Goal: Transaction & Acquisition: Purchase product/service

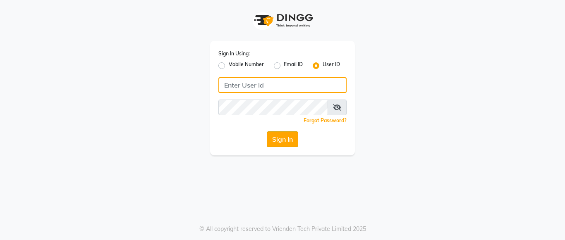
type input "mayahairandbeauty"
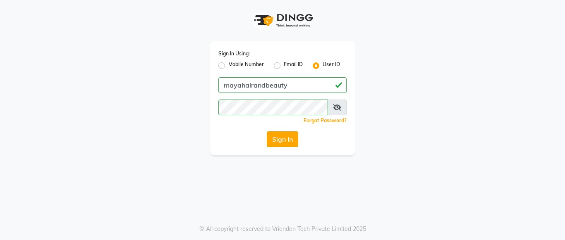
click at [280, 138] on button "Sign In" at bounding box center [282, 140] width 31 height 16
click at [280, 138] on div "Sign In" at bounding box center [282, 140] width 128 height 16
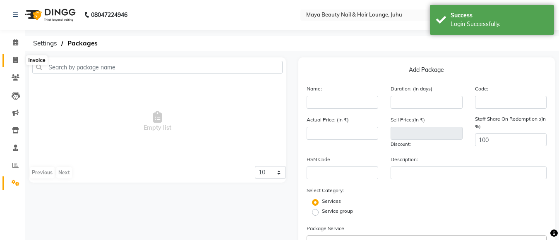
click at [16, 60] on icon at bounding box center [15, 60] width 5 height 6
select select "4023"
select select "service"
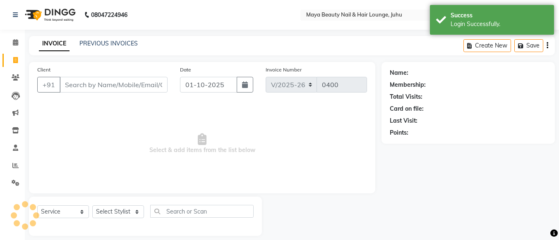
scroll to position [8, 0]
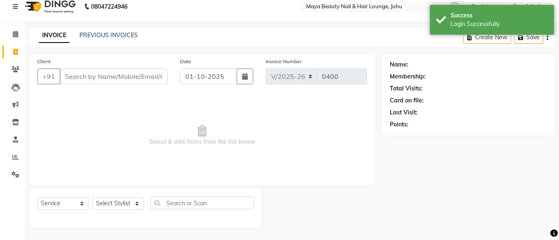
click at [99, 77] on input "Client" at bounding box center [114, 77] width 108 height 16
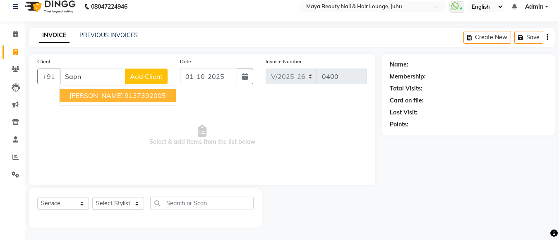
click at [108, 96] on span "[PERSON_NAME]" at bounding box center [96, 95] width 53 height 8
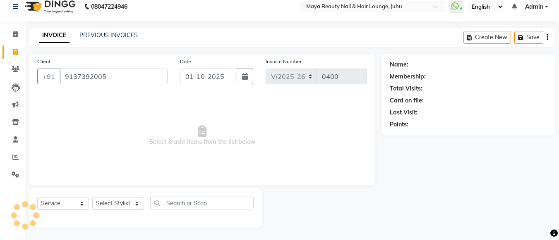
type input "9137392005"
select select "1: Object"
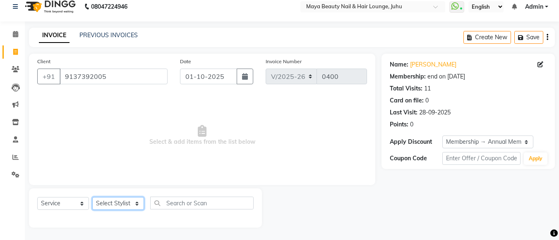
click at [137, 203] on select "Select Stylist [PERSON_NAME] Ashwini [PERSON_NAME] [PERSON_NAME] [PERSON_NAME] …" at bounding box center [118, 203] width 52 height 13
select select "20268"
click at [92, 197] on select "Select Stylist [PERSON_NAME] Ashwini [PERSON_NAME] [PERSON_NAME] [PERSON_NAME] …" at bounding box center [118, 203] width 52 height 13
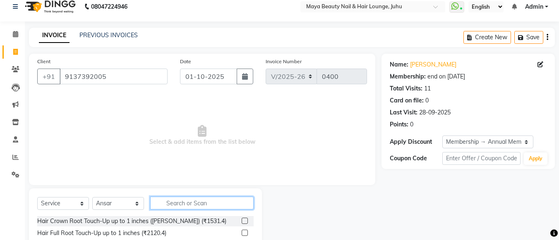
click at [198, 206] on input "text" at bounding box center [201, 203] width 103 height 13
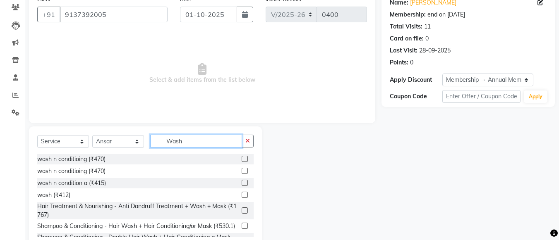
scroll to position [71, 0]
type input "Wash"
click at [242, 194] on label at bounding box center [245, 195] width 6 height 6
click at [242, 194] on input "checkbox" at bounding box center [244, 194] width 5 height 5
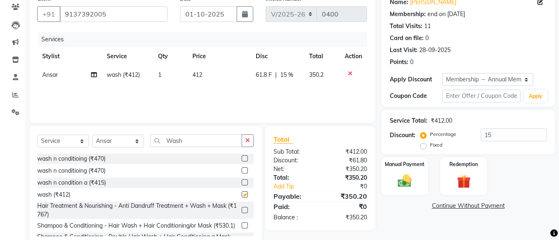
checkbox input "false"
click at [185, 143] on input "Wash" at bounding box center [196, 140] width 92 height 13
type input "W"
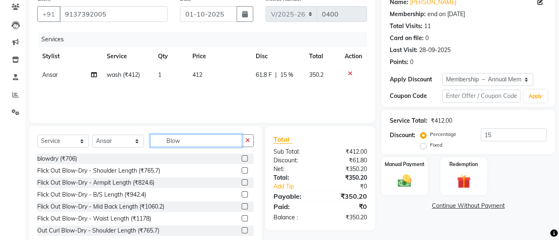
type input "Blow"
click at [242, 159] on label at bounding box center [245, 159] width 6 height 6
click at [242, 159] on input "checkbox" at bounding box center [244, 158] width 5 height 5
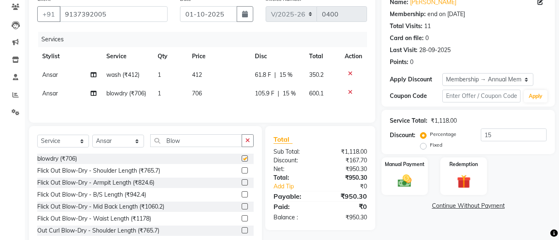
checkbox input "false"
click at [401, 171] on div "Manual Payment" at bounding box center [405, 176] width 48 height 39
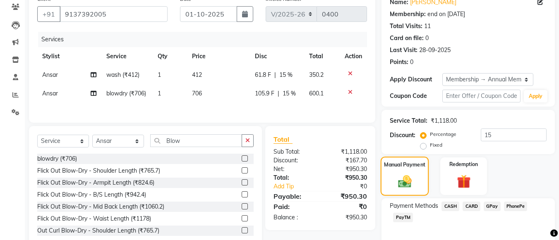
scroll to position [108, 0]
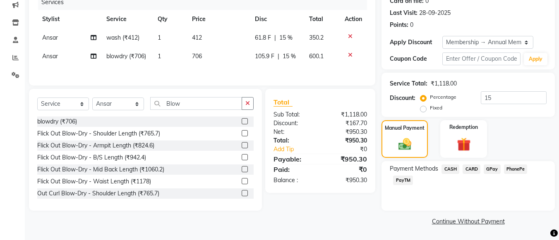
click at [452, 168] on span "CASH" at bounding box center [450, 170] width 18 height 10
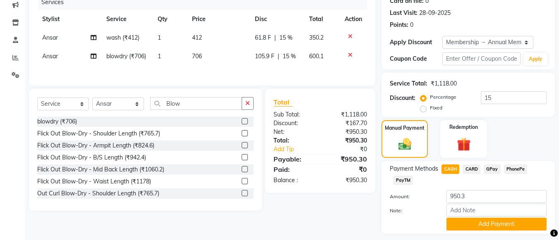
scroll to position [131, 0]
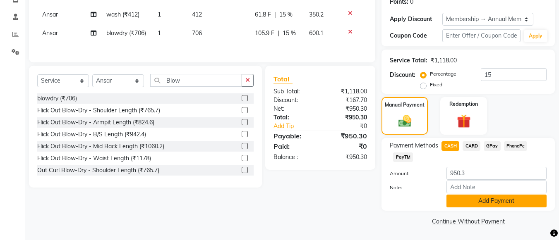
click at [476, 202] on button "Add Payment" at bounding box center [496, 201] width 100 height 13
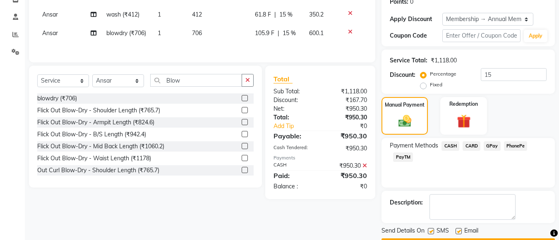
scroll to position [155, 0]
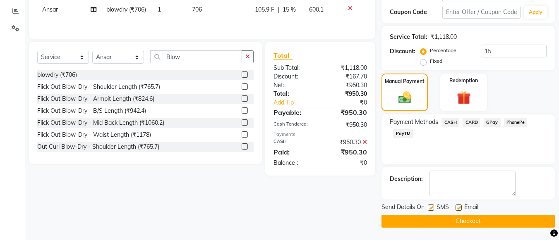
click at [457, 222] on button "Checkout" at bounding box center [467, 221] width 173 height 13
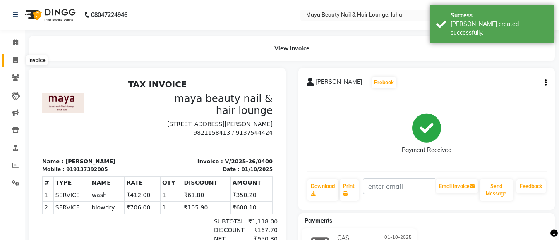
click at [16, 60] on icon at bounding box center [15, 60] width 5 height 6
select select "service"
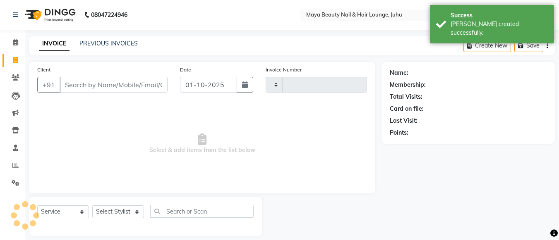
type input "0401"
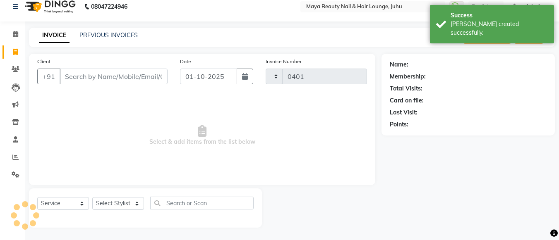
select select "4023"
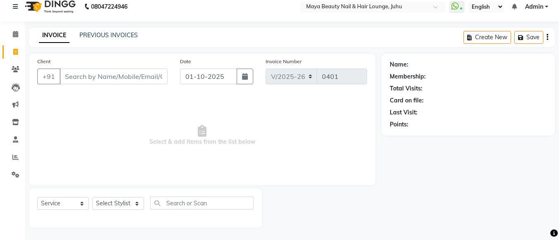
click at [88, 77] on input "Client" at bounding box center [114, 77] width 108 height 16
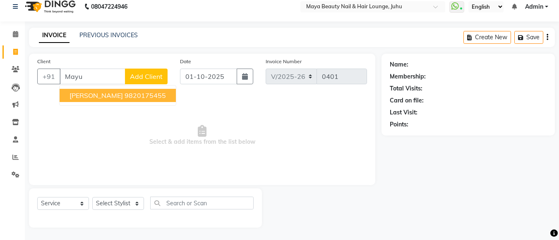
click at [103, 93] on span "[PERSON_NAME]" at bounding box center [96, 95] width 53 height 8
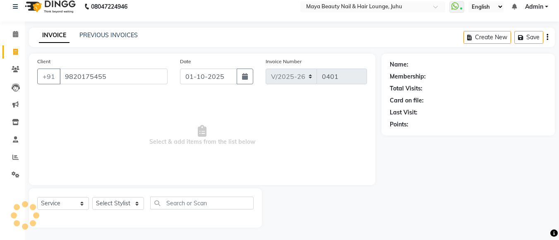
type input "9820175455"
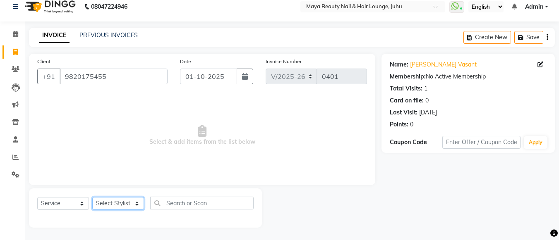
click at [136, 204] on select "Select Stylist [PERSON_NAME] Ashwini [PERSON_NAME] [PERSON_NAME] [PERSON_NAME] …" at bounding box center [118, 203] width 52 height 13
select select "20269"
click at [92, 197] on select "Select Stylist [PERSON_NAME] Ashwini [PERSON_NAME] [PERSON_NAME] [PERSON_NAME] …" at bounding box center [118, 203] width 52 height 13
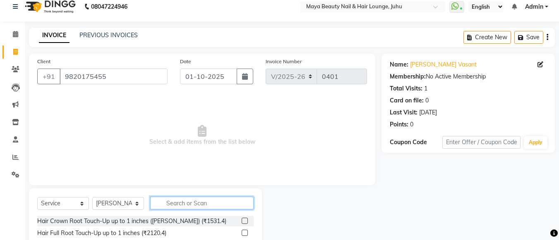
click at [185, 203] on input "text" at bounding box center [201, 203] width 103 height 13
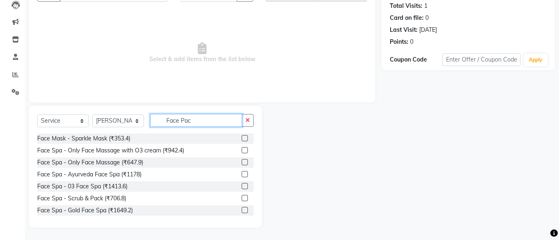
scroll to position [20, 0]
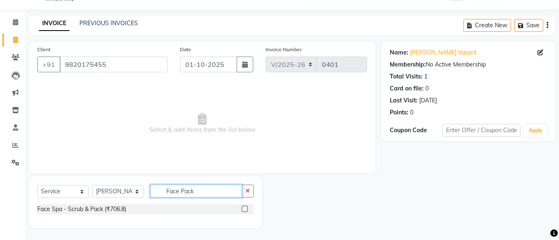
type input "Face Pack"
click at [246, 211] on label at bounding box center [245, 209] width 6 height 6
click at [246, 211] on input "checkbox" at bounding box center [244, 209] width 5 height 5
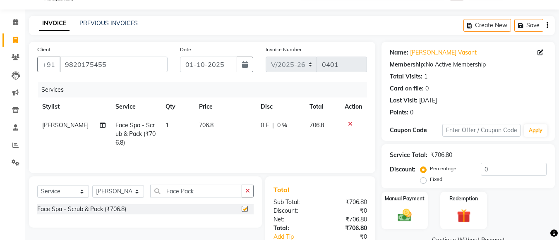
checkbox input "false"
click at [210, 125] on td "706.8" at bounding box center [224, 134] width 61 height 36
select select "20269"
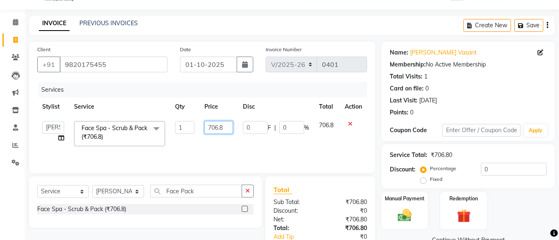
click at [227, 126] on input "706.8" at bounding box center [218, 127] width 29 height 13
type input "7"
type input "3"
type input "255"
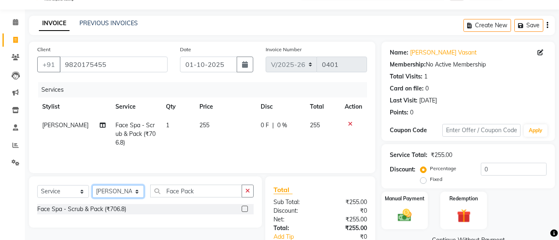
click at [137, 192] on select "Select Stylist [PERSON_NAME] Ashwini [PERSON_NAME] [PERSON_NAME] [PERSON_NAME] …" at bounding box center [118, 191] width 52 height 13
select select "20268"
click at [92, 185] on select "Select Stylist [PERSON_NAME] Ashwini [PERSON_NAME] [PERSON_NAME] [PERSON_NAME] …" at bounding box center [118, 191] width 52 height 13
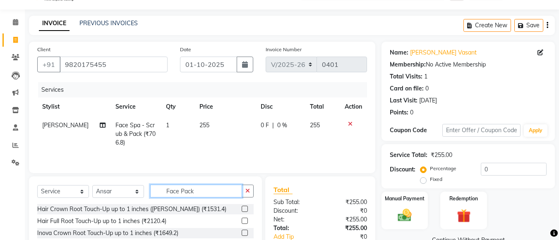
click at [198, 192] on input "Face Pack" at bounding box center [196, 191] width 92 height 13
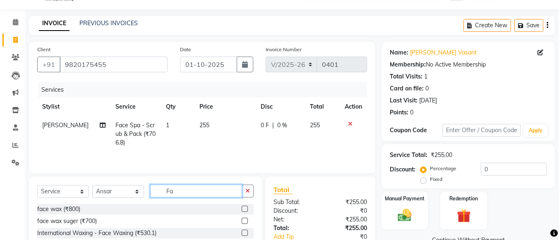
type input "F"
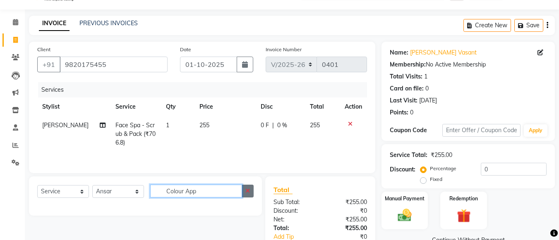
type input "Colour App"
click at [246, 190] on icon "button" at bounding box center [247, 191] width 5 height 6
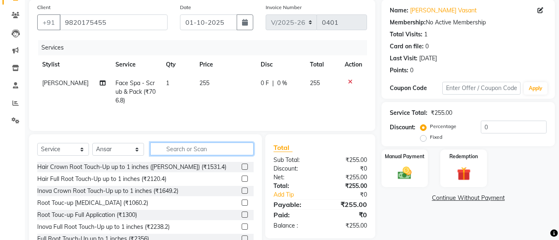
scroll to position [91, 0]
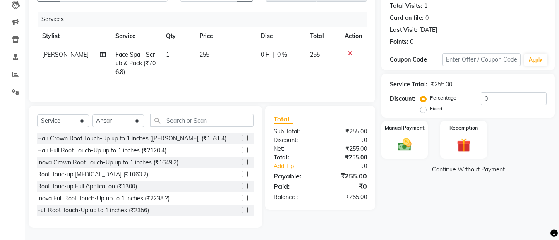
click at [242, 173] on label at bounding box center [245, 174] width 6 height 6
click at [242, 173] on input "checkbox" at bounding box center [244, 174] width 5 height 5
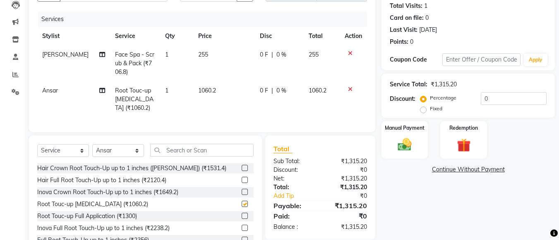
checkbox input "false"
click at [212, 91] on td "1060.2" at bounding box center [224, 100] width 62 height 36
select select "20268"
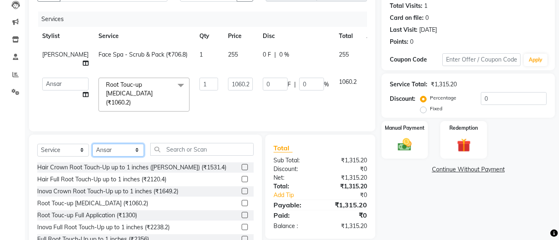
click at [137, 144] on select "Select Stylist [PERSON_NAME] Ashwini [PERSON_NAME] [PERSON_NAME] [PERSON_NAME] …" at bounding box center [118, 150] width 52 height 13
select select "20269"
click at [92, 144] on select "Select Stylist [PERSON_NAME] Ashwini [PERSON_NAME] [PERSON_NAME] [PERSON_NAME] …" at bounding box center [118, 150] width 52 height 13
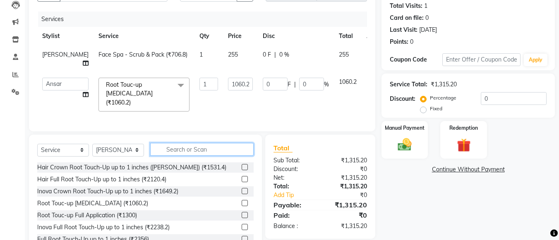
click at [209, 143] on input "text" at bounding box center [201, 149] width 103 height 13
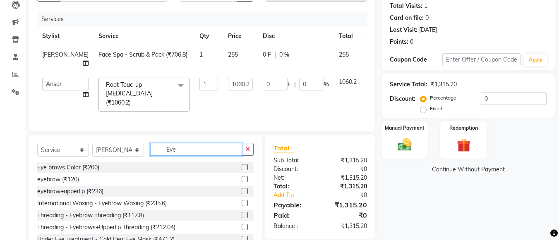
type input "Eye"
click at [242, 176] on label at bounding box center [245, 179] width 6 height 6
click at [242, 177] on input "checkbox" at bounding box center [244, 179] width 5 height 5
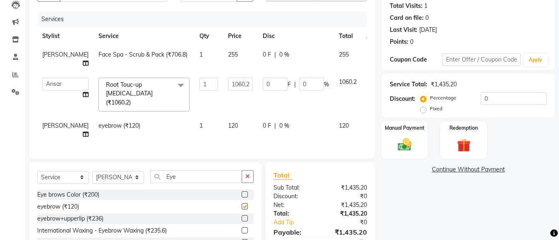
checkbox input "false"
click at [495, 99] on input "0" at bounding box center [514, 98] width 66 height 13
type input "1"
type input "10.6"
type input "1"
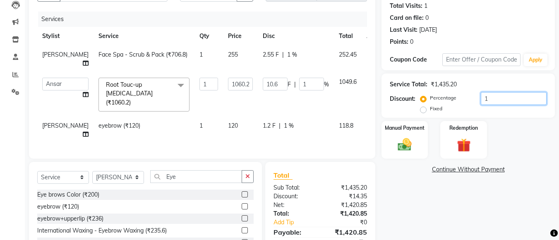
type input "15"
type input "159.03"
type input "15"
click at [495, 99] on input "15" at bounding box center [514, 98] width 66 height 13
type input "15"
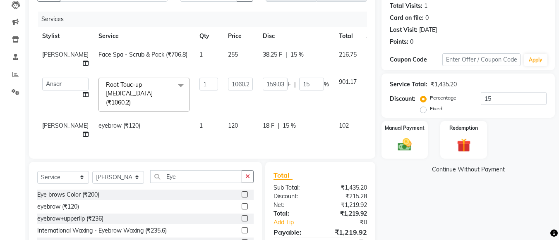
click at [223, 54] on td "255" at bounding box center [240, 59] width 35 height 27
select select "20269"
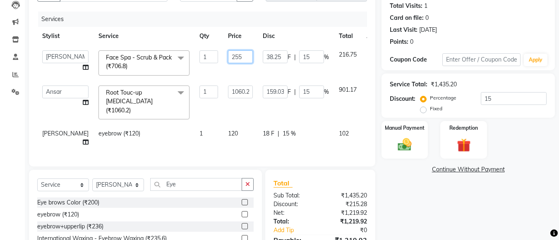
click at [228, 57] on input "255" at bounding box center [240, 56] width 25 height 13
type input "280"
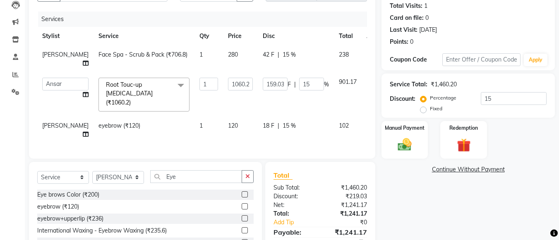
click at [223, 52] on td "280" at bounding box center [240, 59] width 35 height 27
select select "20269"
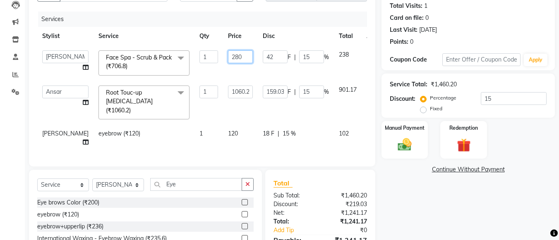
click at [228, 62] on input "280" at bounding box center [240, 56] width 25 height 13
type input "2"
type input "300"
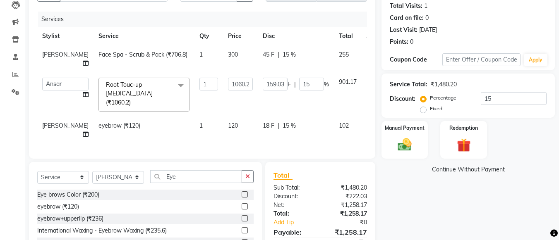
click at [223, 55] on td "300" at bounding box center [240, 59] width 35 height 27
select select "20269"
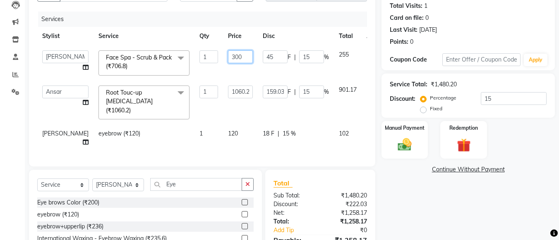
click at [228, 58] on input "300" at bounding box center [240, 56] width 25 height 13
type input "350"
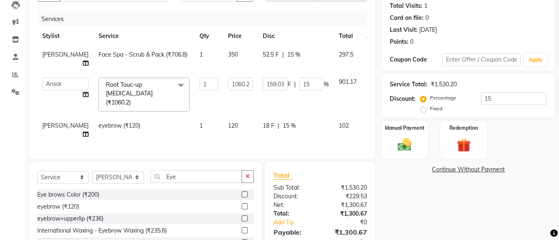
scroll to position [127, 0]
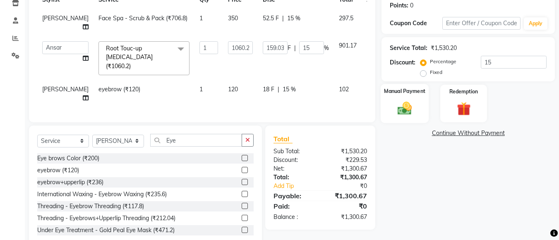
click at [406, 106] on img at bounding box center [404, 108] width 23 height 17
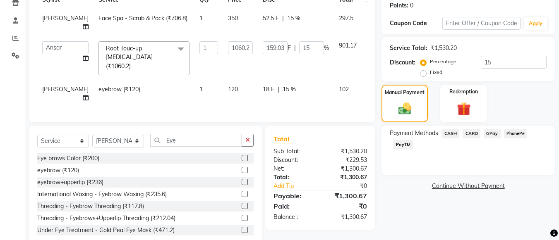
click at [451, 133] on span "CASH" at bounding box center [450, 134] width 18 height 10
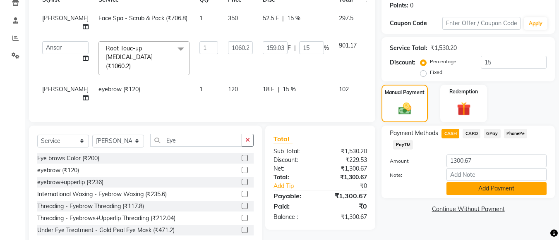
click at [471, 191] on button "Add Payment" at bounding box center [496, 188] width 100 height 13
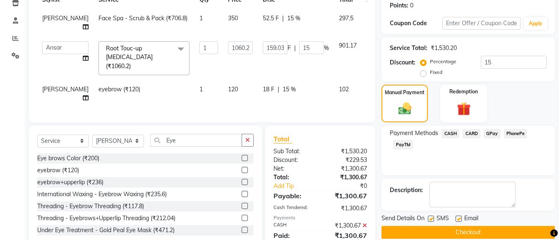
scroll to position [139, 0]
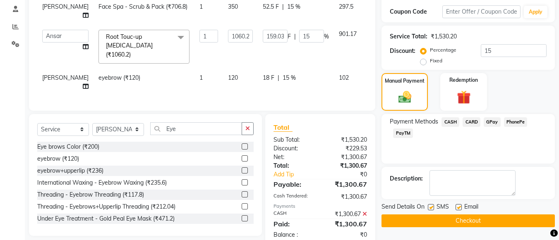
click at [451, 220] on button "Checkout" at bounding box center [467, 221] width 173 height 13
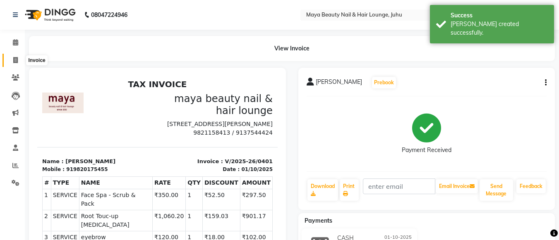
click at [16, 59] on icon at bounding box center [15, 60] width 5 height 6
select select "service"
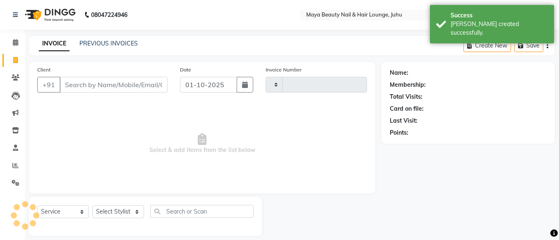
type input "0402"
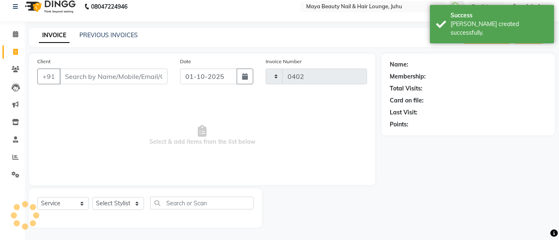
select select "4023"
click at [90, 75] on input "Client" at bounding box center [114, 77] width 108 height 16
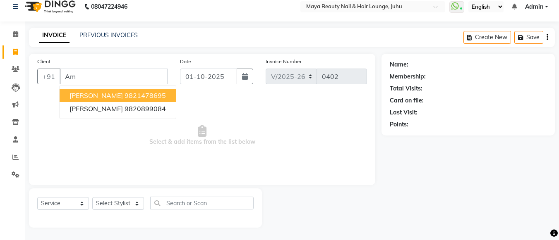
type input "A"
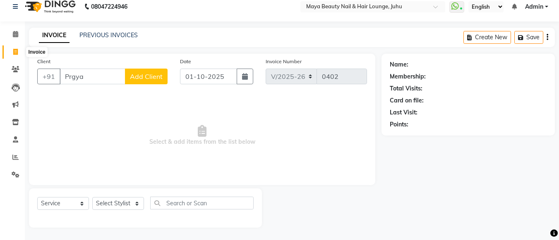
type input "Prgya"
click at [16, 53] on icon at bounding box center [15, 52] width 5 height 6
select select "service"
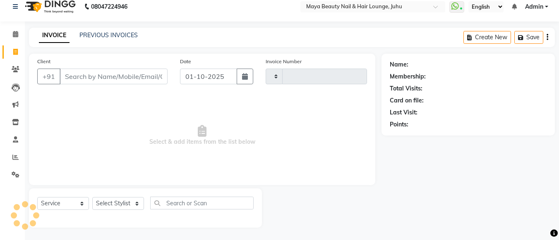
type input "0402"
select select "4023"
click at [103, 77] on input "Client" at bounding box center [114, 77] width 108 height 16
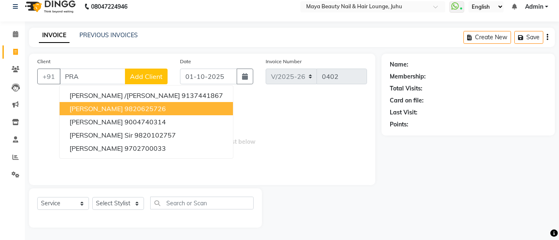
click at [105, 108] on span "[PERSON_NAME]" at bounding box center [96, 109] width 53 height 8
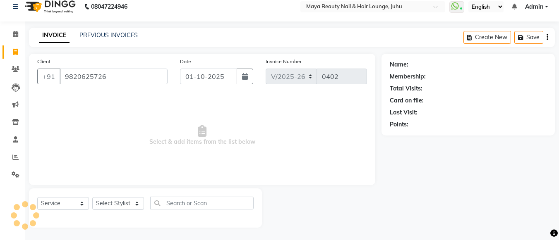
type input "9820625726"
select select "1: Object"
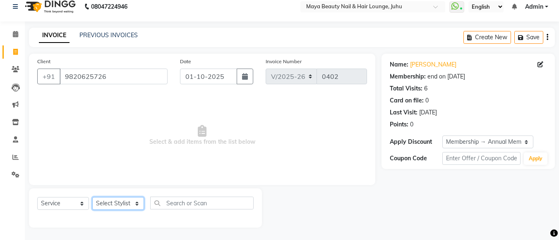
click at [136, 203] on select "Select Stylist [PERSON_NAME] Ashwini [PERSON_NAME] [PERSON_NAME] [PERSON_NAME] …" at bounding box center [118, 203] width 52 height 13
select select "20268"
click at [92, 197] on select "Select Stylist [PERSON_NAME] Ashwini [PERSON_NAME] [PERSON_NAME] [PERSON_NAME] …" at bounding box center [118, 203] width 52 height 13
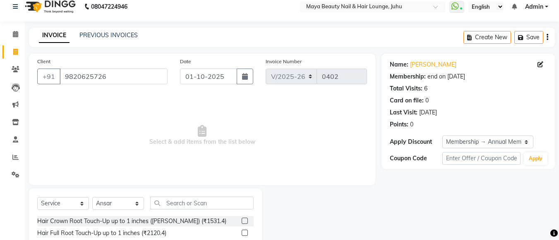
click at [110, 103] on span "Select & add items from the list below" at bounding box center [202, 135] width 330 height 83
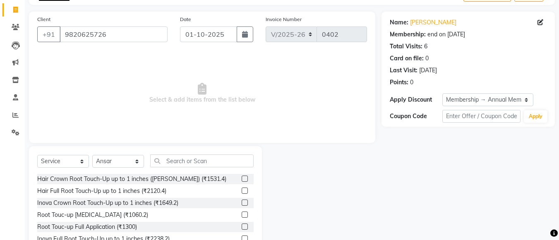
scroll to position [51, 0]
click at [242, 192] on label at bounding box center [245, 190] width 6 height 6
click at [242, 192] on input "checkbox" at bounding box center [244, 190] width 5 height 5
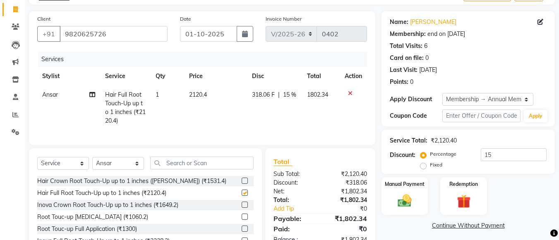
checkbox input "false"
click at [184, 169] on input "text" at bounding box center [201, 163] width 103 height 13
drag, startPoint x: 184, startPoint y: 169, endPoint x: 137, endPoint y: 169, distance: 47.6
click at [137, 169] on div "Select Service Product Membership Package Voucher Prepaid Gift Card Select Styl…" at bounding box center [145, 166] width 216 height 19
click at [137, 169] on select "Select Stylist [PERSON_NAME] Ashwini [PERSON_NAME] [PERSON_NAME] [PERSON_NAME] …" at bounding box center [118, 163] width 52 height 13
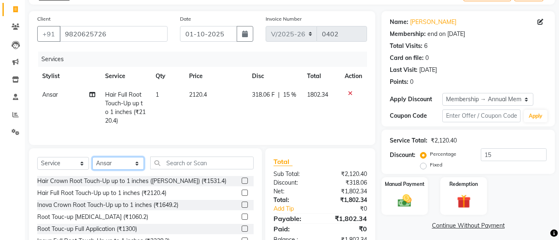
select select "78459"
click at [92, 163] on select "Select Stylist [PERSON_NAME] Ashwini [PERSON_NAME] [PERSON_NAME] [PERSON_NAME] …" at bounding box center [118, 163] width 52 height 13
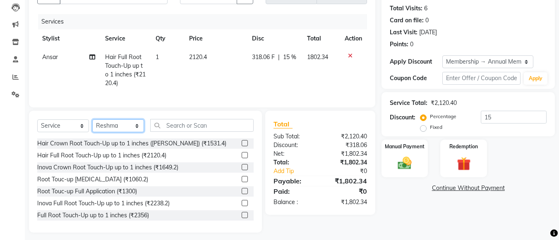
scroll to position [90, 0]
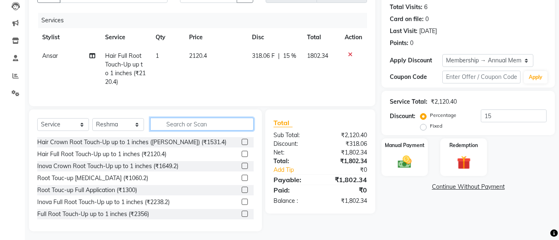
click at [175, 131] on input "text" at bounding box center [201, 124] width 103 height 13
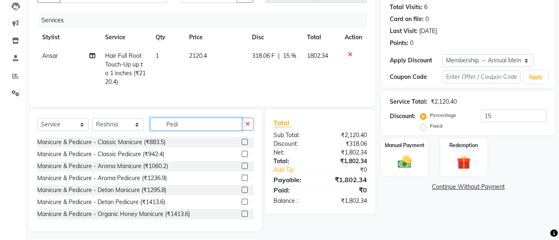
type input "Pedi"
click at [242, 157] on label at bounding box center [245, 154] width 6 height 6
click at [242, 157] on input "checkbox" at bounding box center [244, 154] width 5 height 5
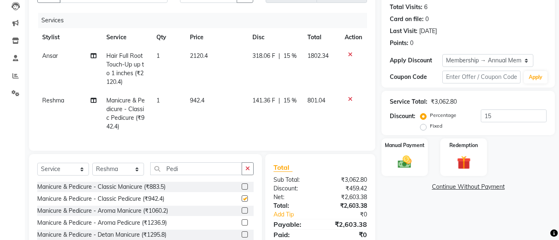
checkbox input "false"
